Goal: Task Accomplishment & Management: Use online tool/utility

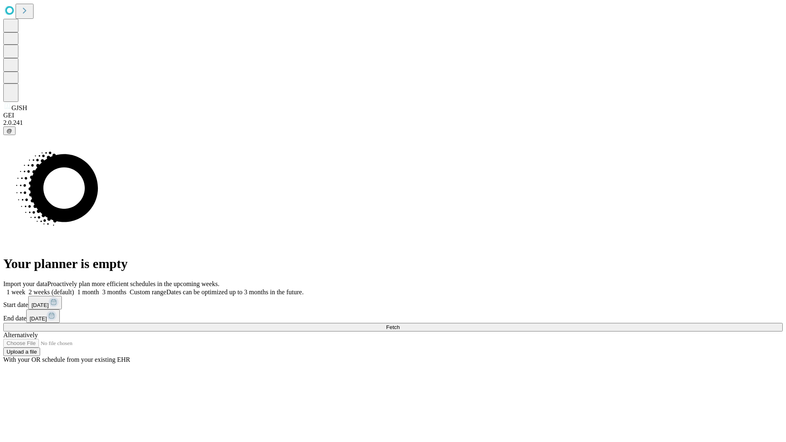
click at [400, 324] on span "Fetch" at bounding box center [393, 327] width 14 height 6
